Goal: Contribute content: Add original content to the website for others to see

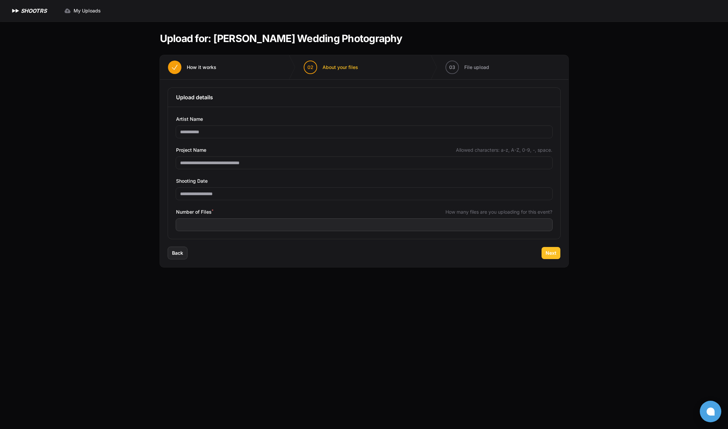
click at [548, 251] on span "Next" at bounding box center [551, 252] width 11 height 7
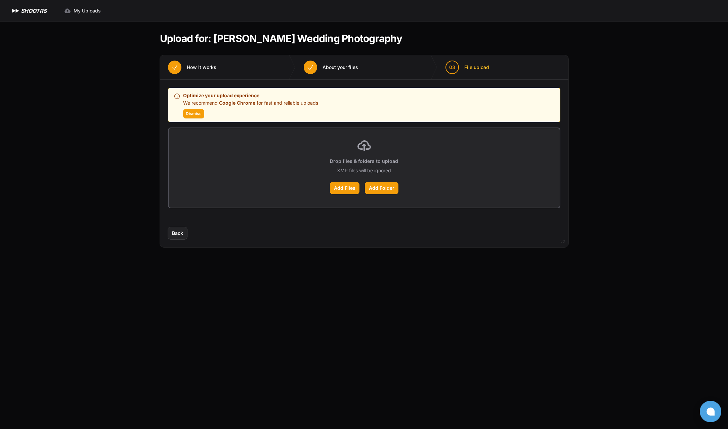
click at [348, 177] on div "Drop files & folders to upload XMP files will be ignored Add Files Add Folder" at bounding box center [364, 167] width 391 height 79
click at [349, 187] on label "Add Files" at bounding box center [345, 188] width 30 height 12
click at [0, 0] on input "Add Files" at bounding box center [0, 0] width 0 height 0
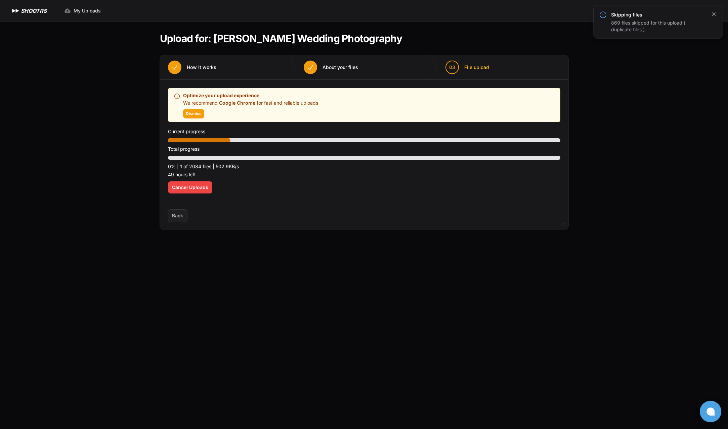
click at [717, 16] on icon "button" at bounding box center [714, 14] width 7 height 7
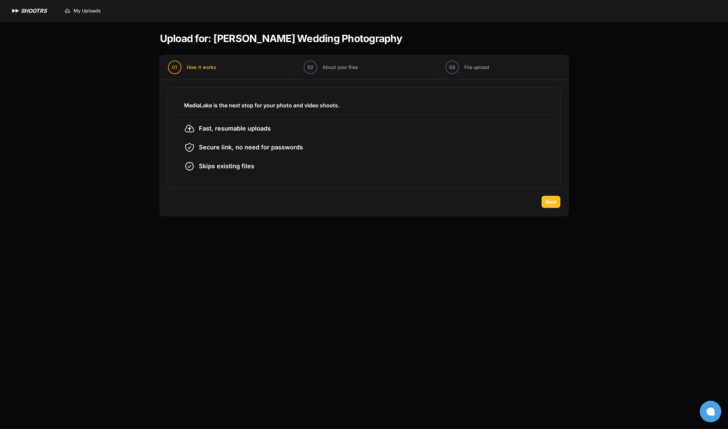
click at [555, 203] on span "Next" at bounding box center [551, 201] width 11 height 7
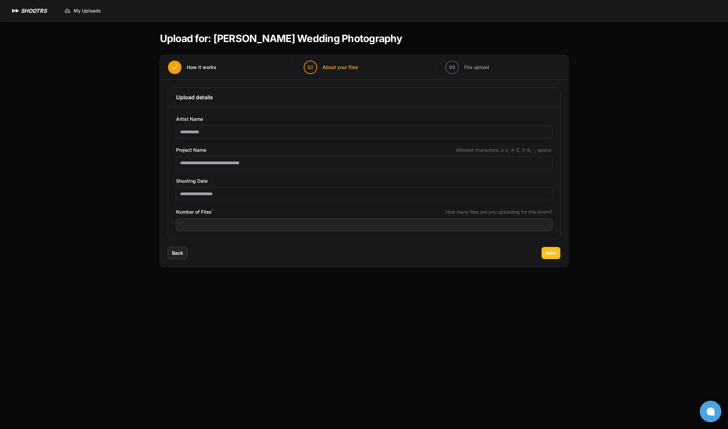
click at [559, 255] on button "Next" at bounding box center [551, 253] width 19 height 12
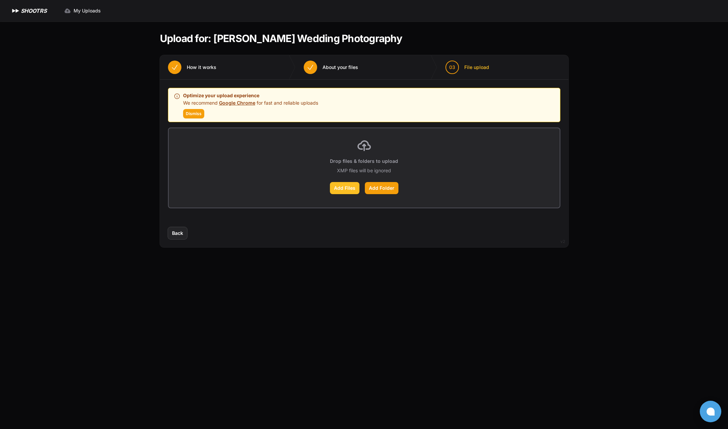
click at [333, 190] on label "Add Files" at bounding box center [345, 188] width 30 height 12
click at [0, 0] on input "Add Files" at bounding box center [0, 0] width 0 height 0
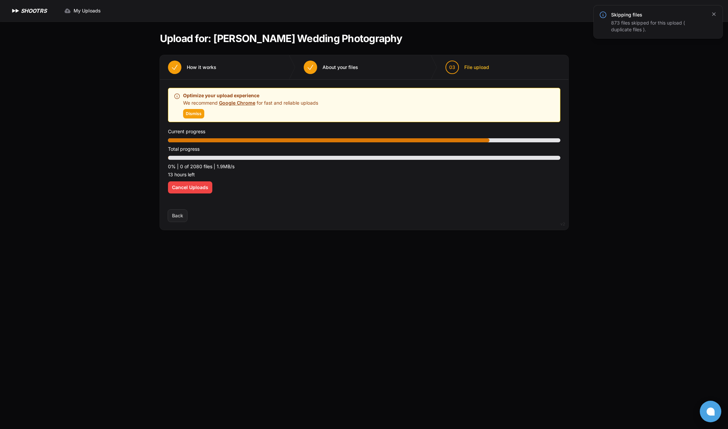
click at [715, 15] on icon "button" at bounding box center [714, 13] width 3 height 3
